Goal: Task Accomplishment & Management: Manage account settings

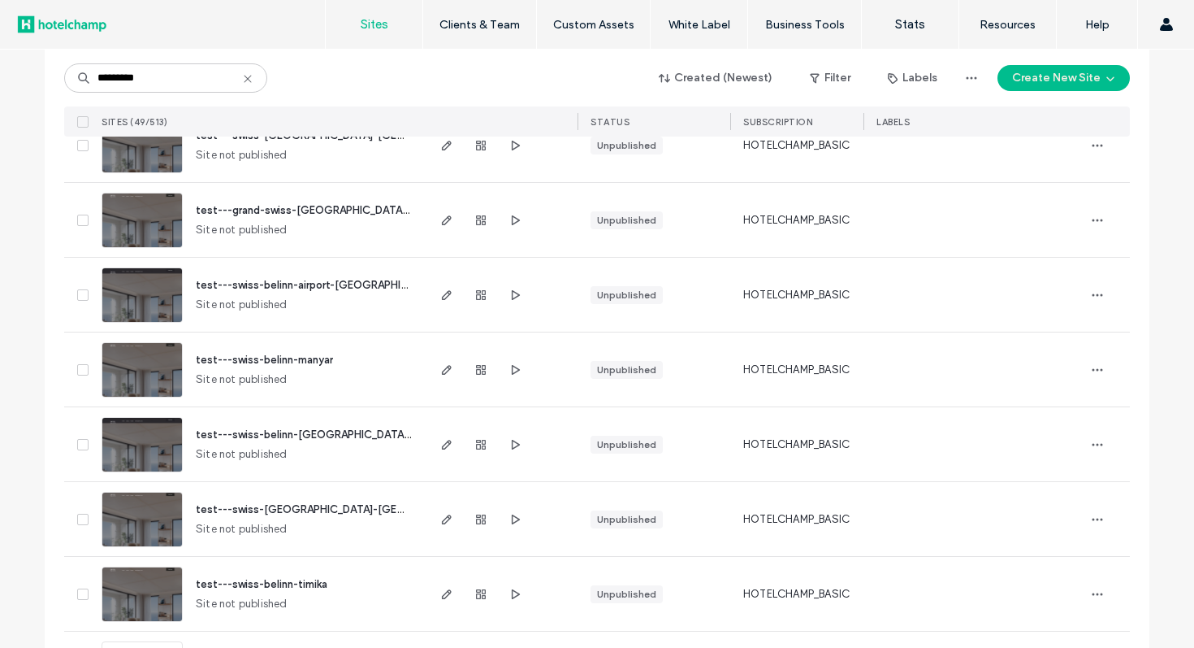
scroll to position [3355, 0]
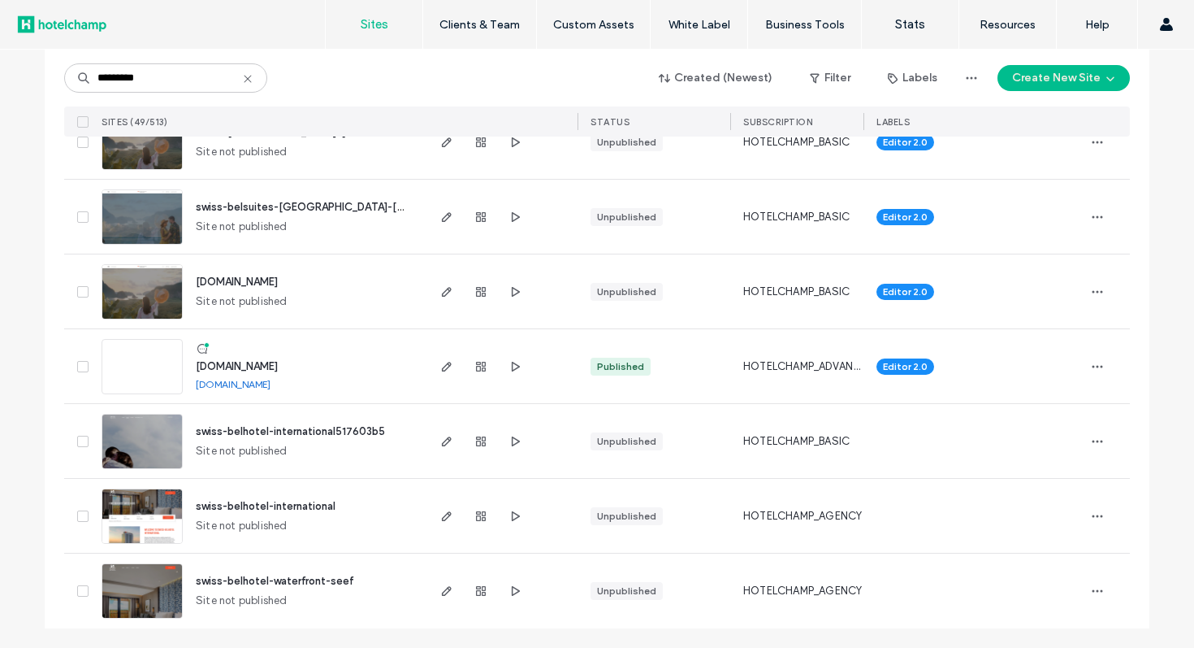
type input "*********"
click at [440, 368] on icon "button" at bounding box center [446, 366] width 13 height 13
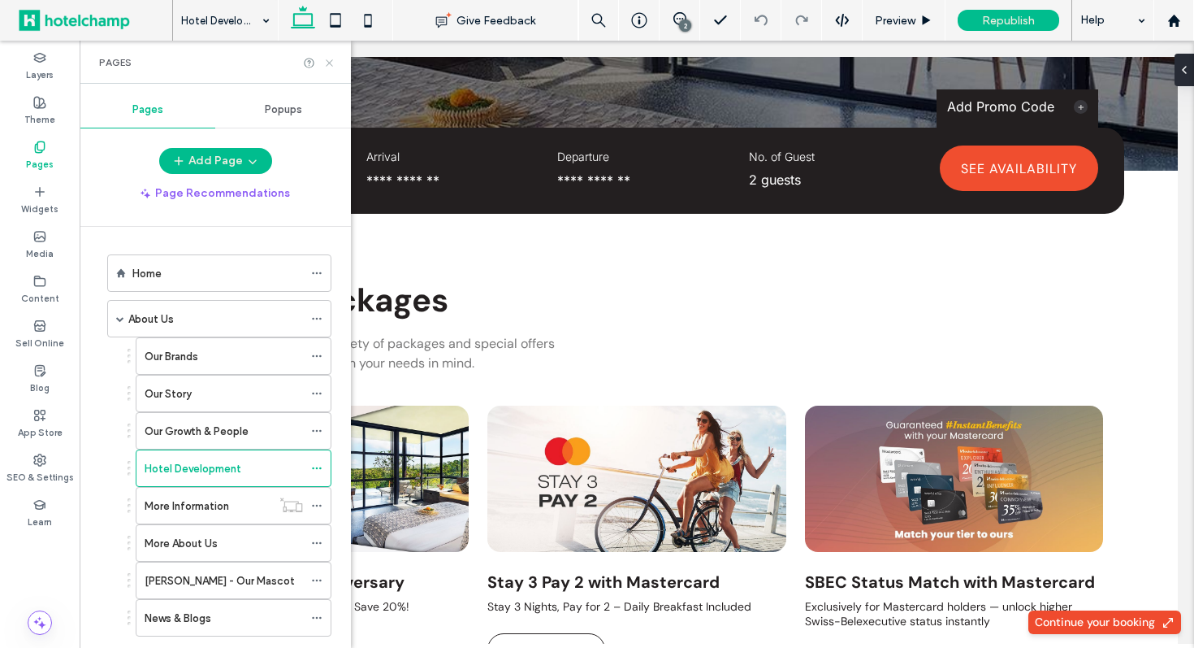
click at [330, 63] on icon at bounding box center [329, 63] width 12 height 12
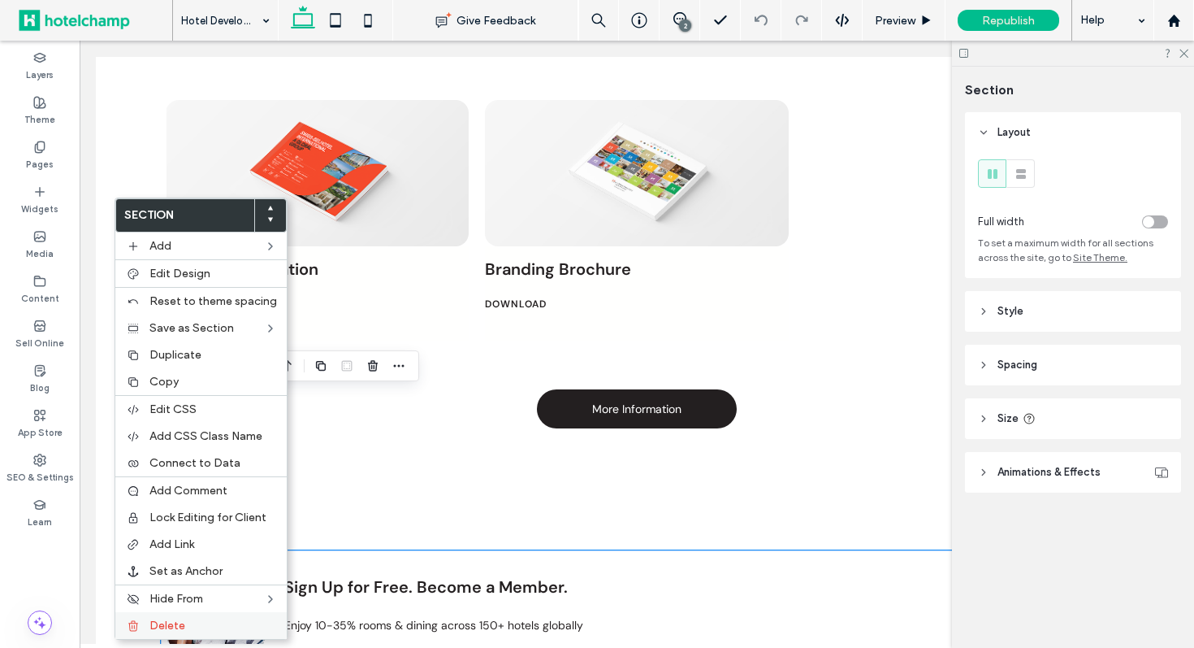
click at [184, 621] on label "Delete" at bounding box center [213, 625] width 128 height 14
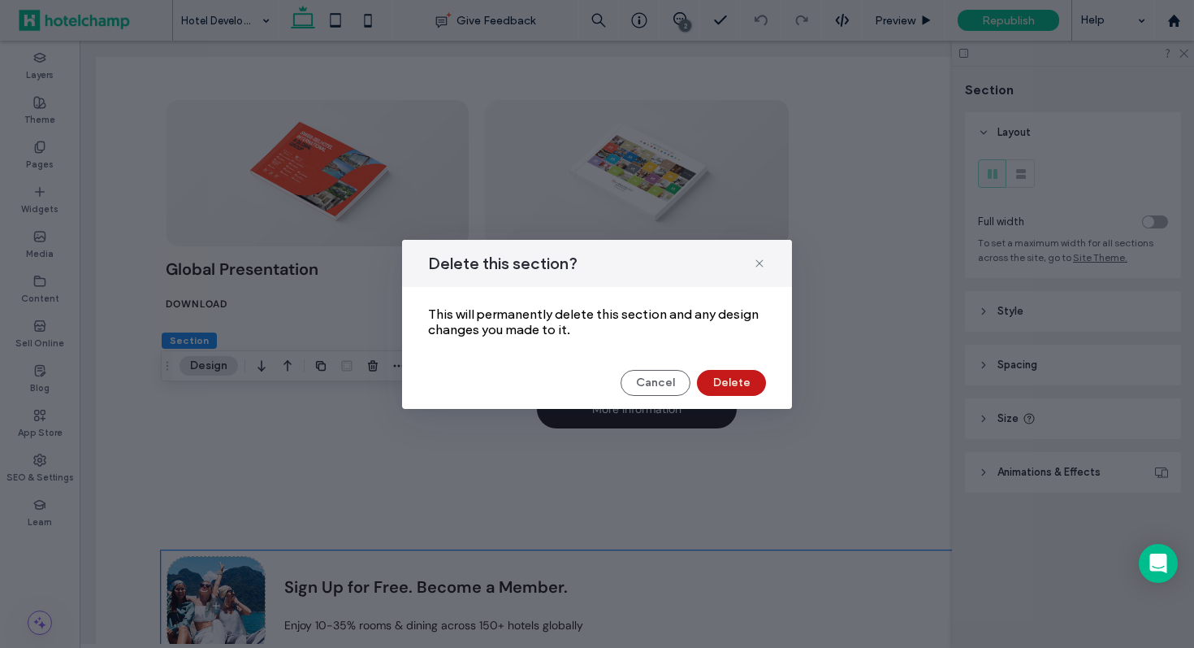
click at [722, 378] on button "Delete" at bounding box center [731, 383] width 69 height 26
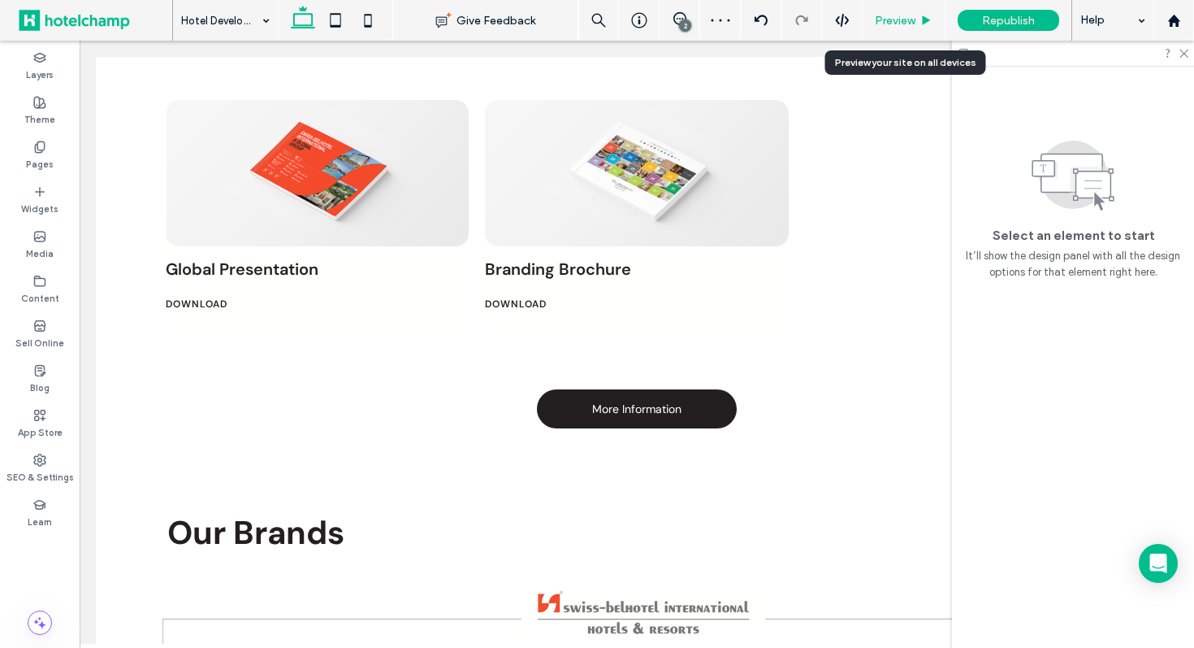
click at [890, 23] on span "Preview" at bounding box center [895, 21] width 41 height 14
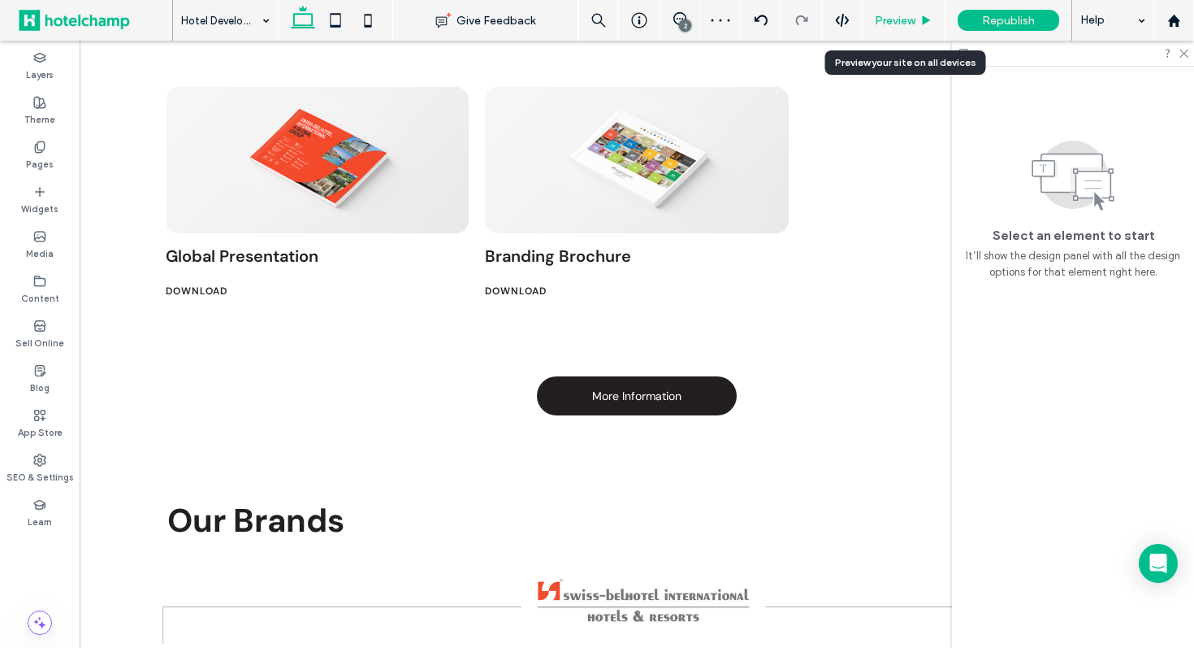
scroll to position [2853, 0]
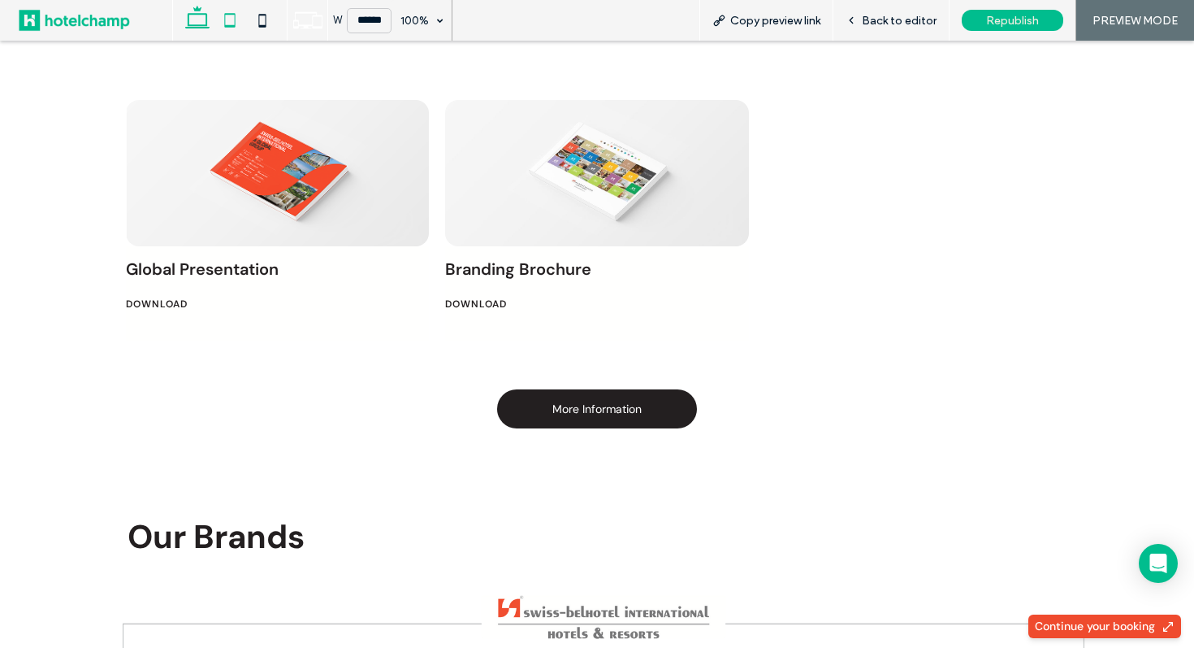
click at [228, 16] on icon at bounding box center [230, 20] width 32 height 32
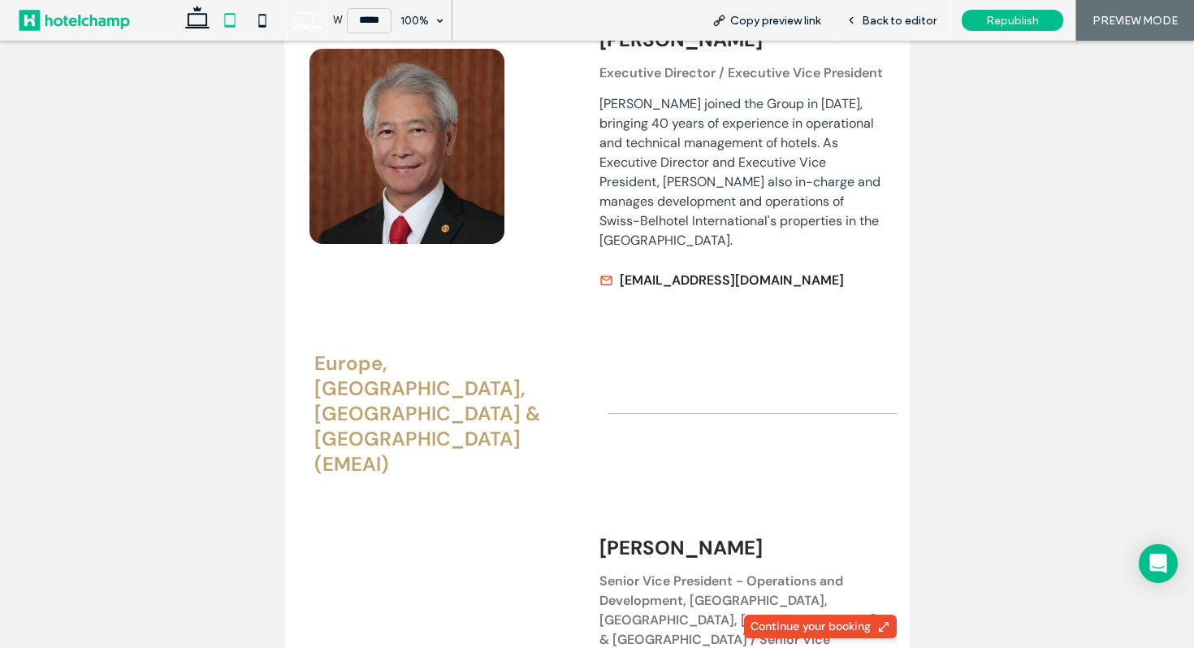
scroll to position [3528, 0]
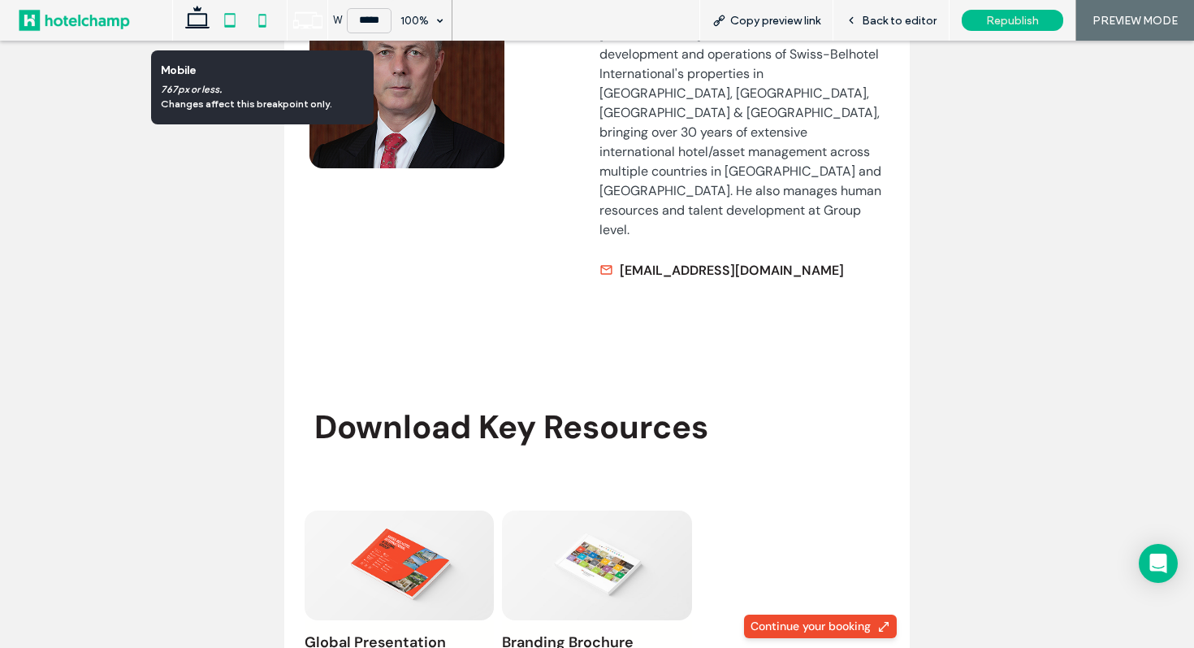
click at [265, 22] on icon at bounding box center [262, 20] width 32 height 32
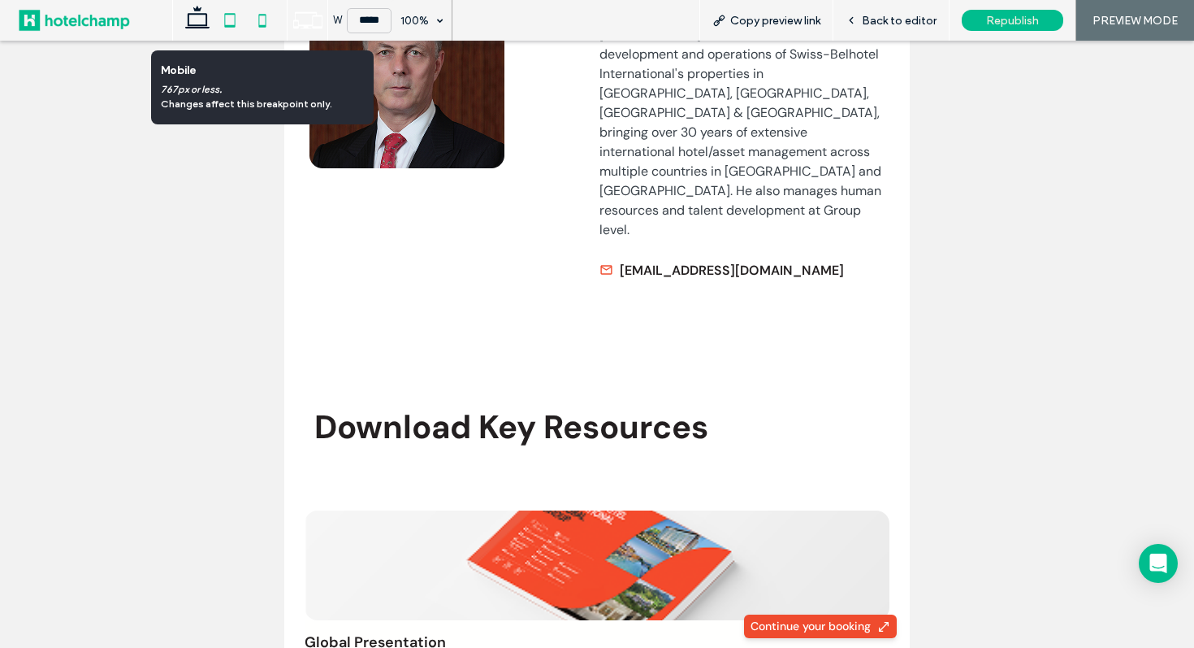
scroll to position [4703, 0]
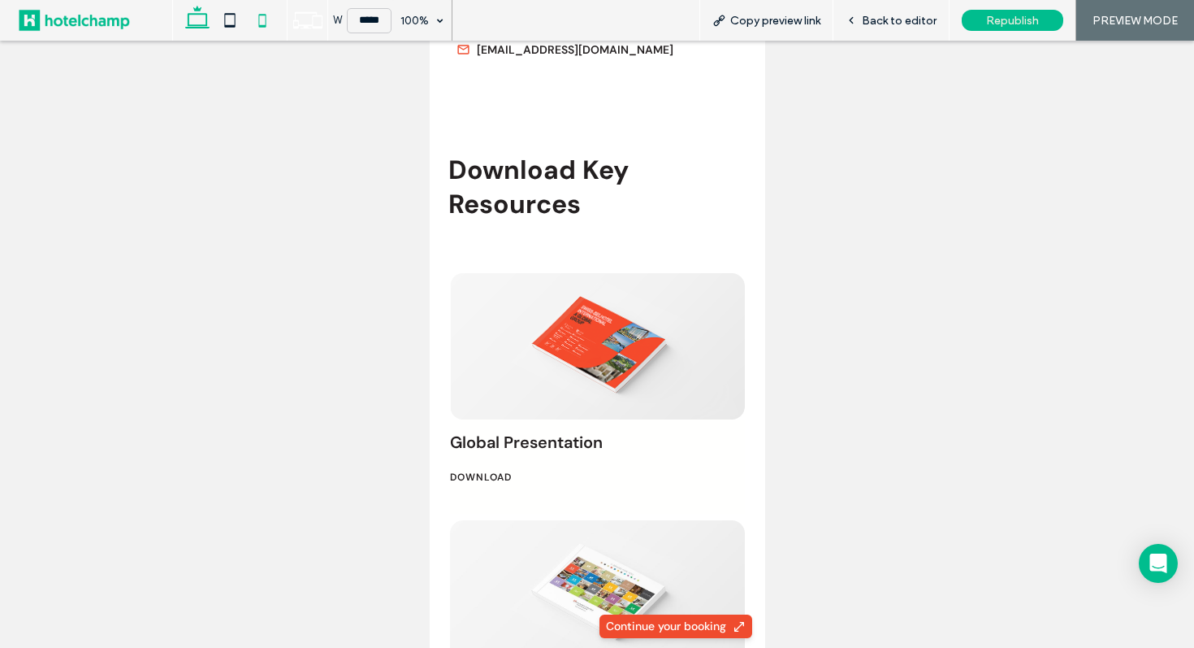
click at [201, 21] on icon at bounding box center [197, 20] width 32 height 32
type input "******"
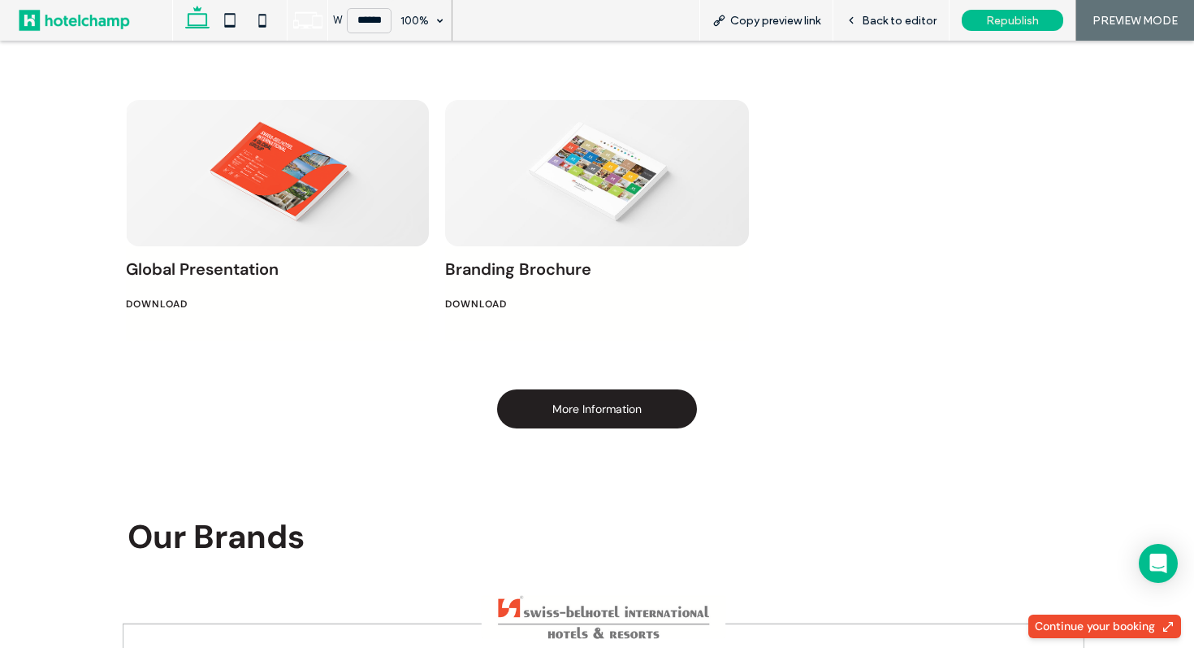
scroll to position [2571, 0]
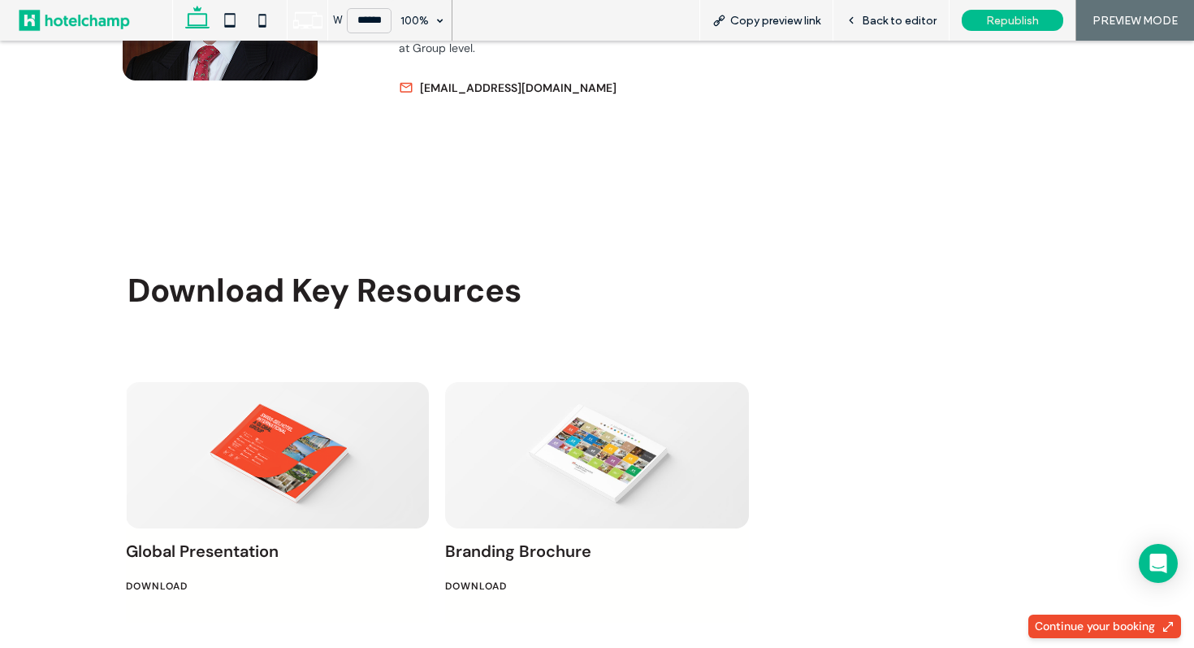
click at [564, 382] on link at bounding box center [596, 455] width 303 height 146
click at [648, 382] on link at bounding box center [596, 455] width 303 height 146
click at [873, 26] on span "Back to editor" at bounding box center [899, 21] width 75 height 14
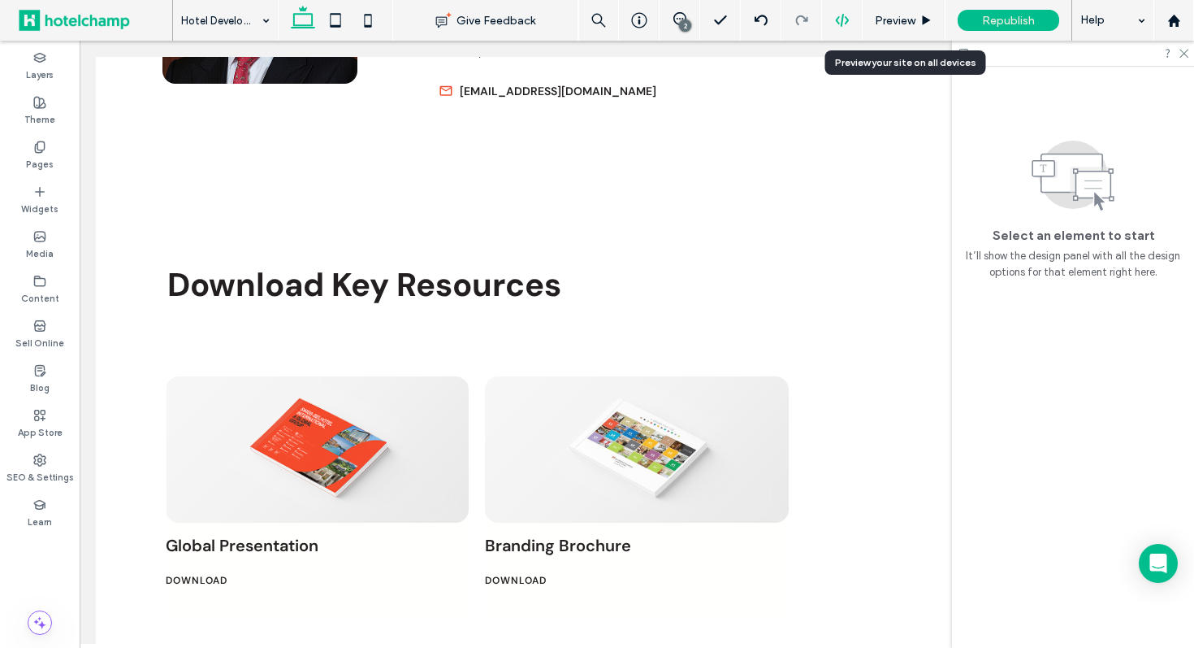
scroll to position [2583, 0]
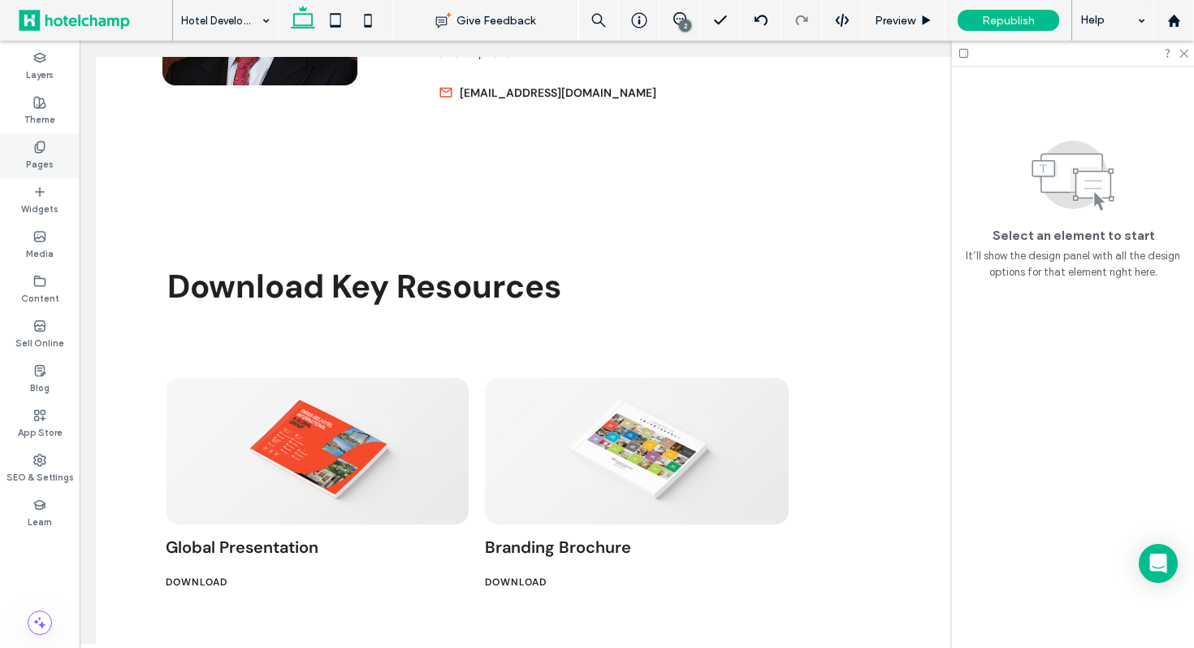
click at [43, 150] on icon at bounding box center [39, 147] width 13 height 13
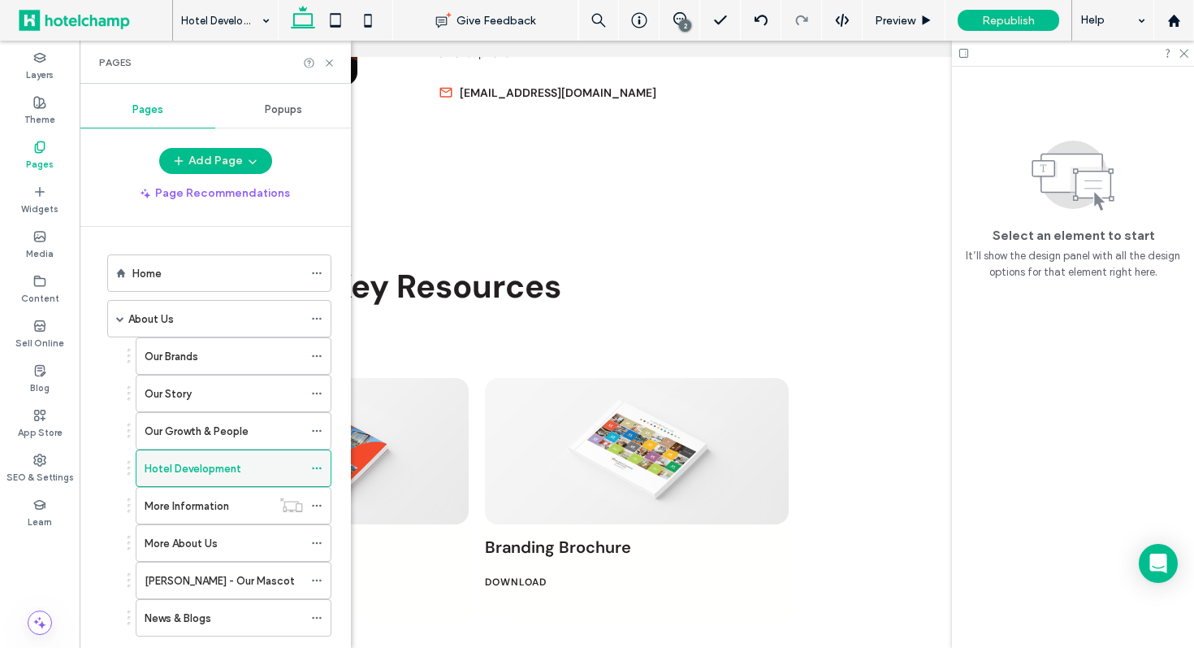
click at [318, 466] on icon at bounding box center [316, 467] width 11 height 11
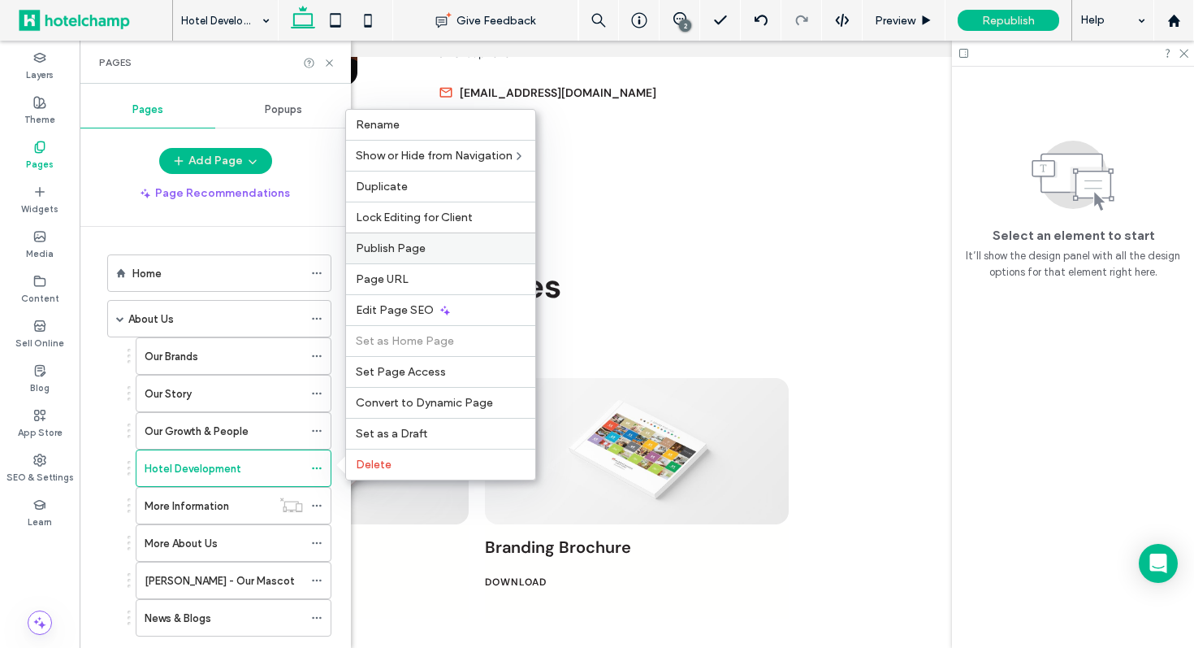
click at [457, 258] on div "Publish Page" at bounding box center [440, 247] width 189 height 31
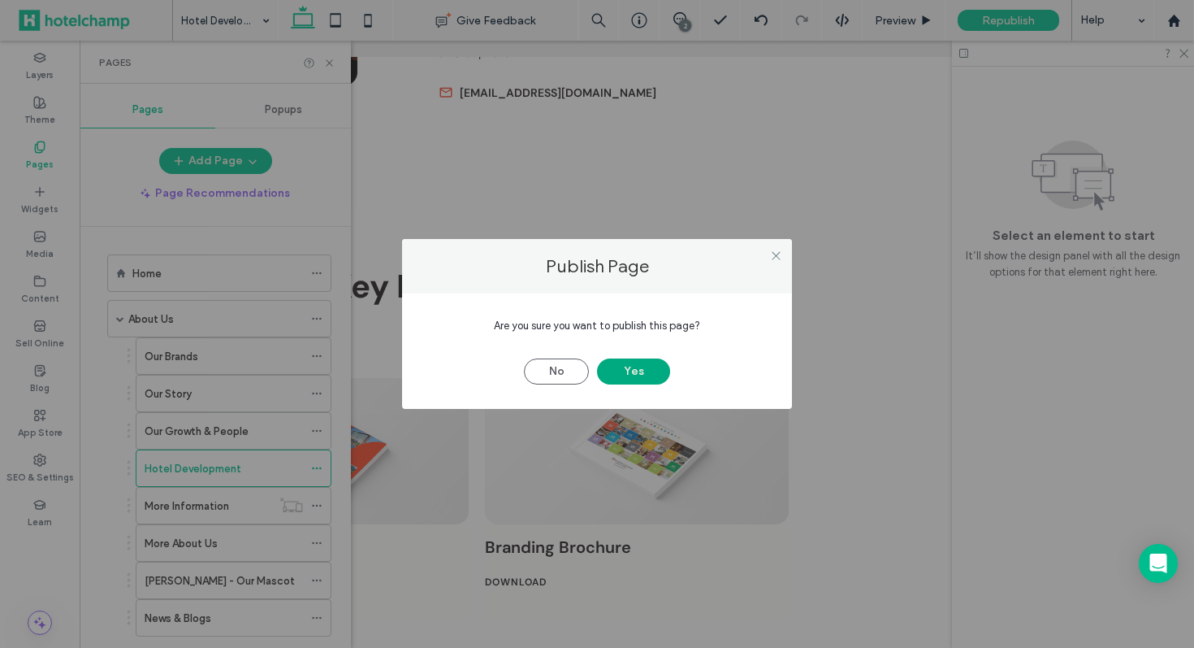
click at [647, 366] on button "Yes" at bounding box center [633, 371] width 73 height 26
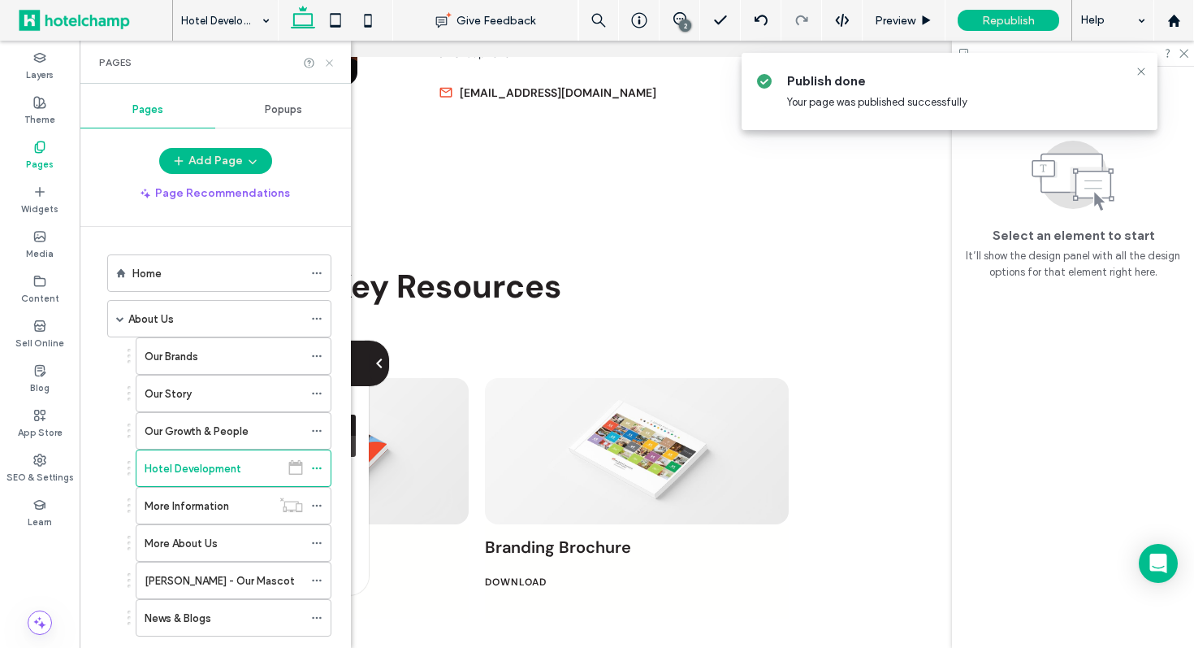
click at [331, 62] on icon at bounding box center [329, 63] width 12 height 12
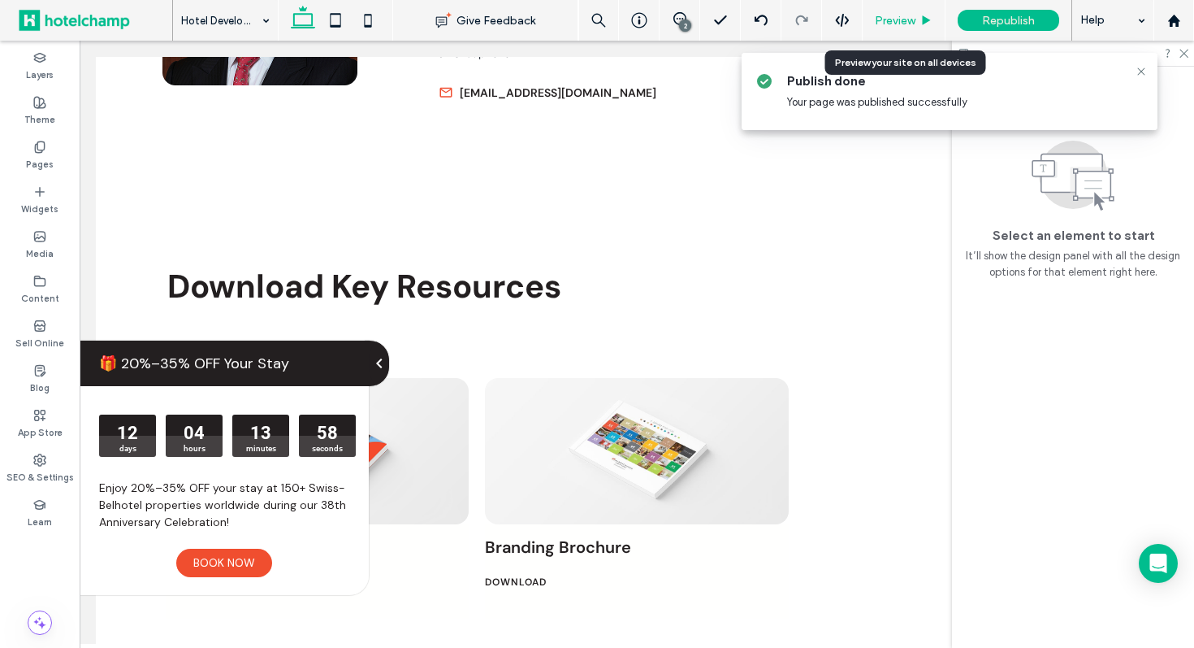
click at [903, 24] on span "Preview" at bounding box center [895, 21] width 41 height 14
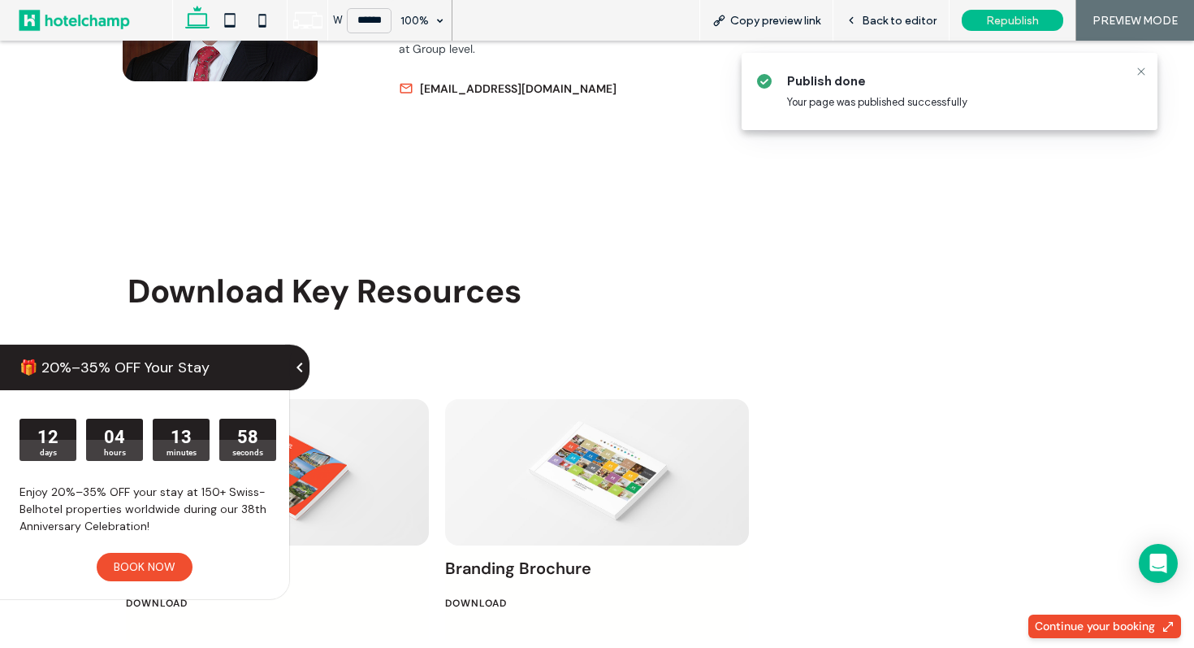
scroll to position [2571, 0]
click at [271, 371] on div "🎁 20%–35% OFF Your Stay" at bounding box center [144, 366] width 289 height 45
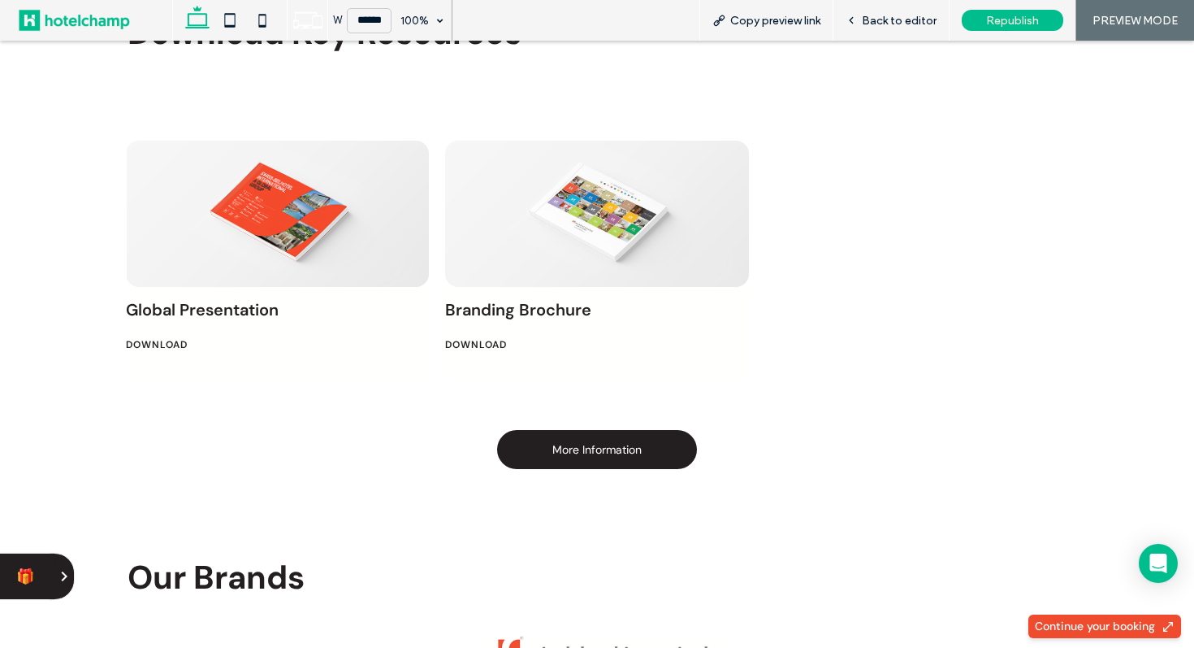
scroll to position [2817, 0]
